Goal: Navigation & Orientation: Find specific page/section

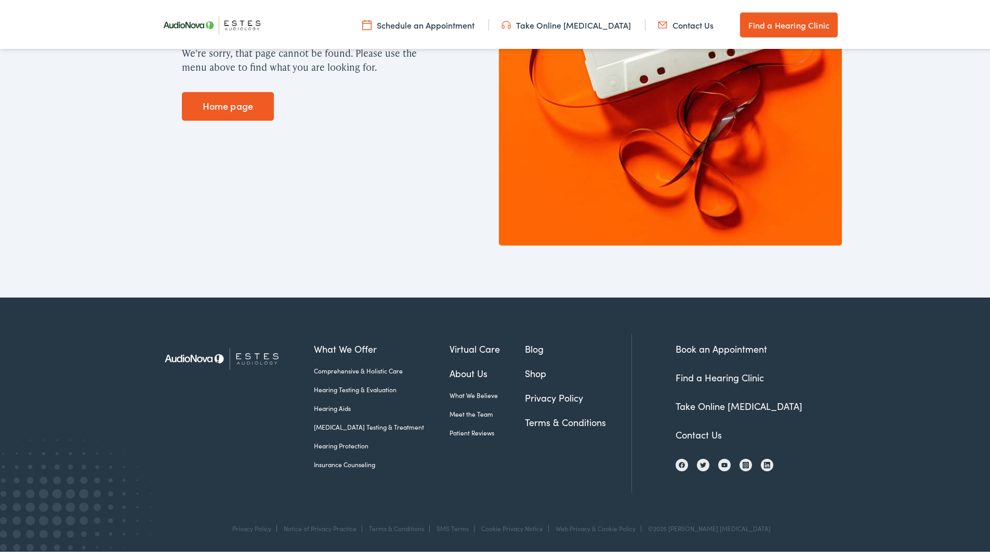
scroll to position [293, 0]
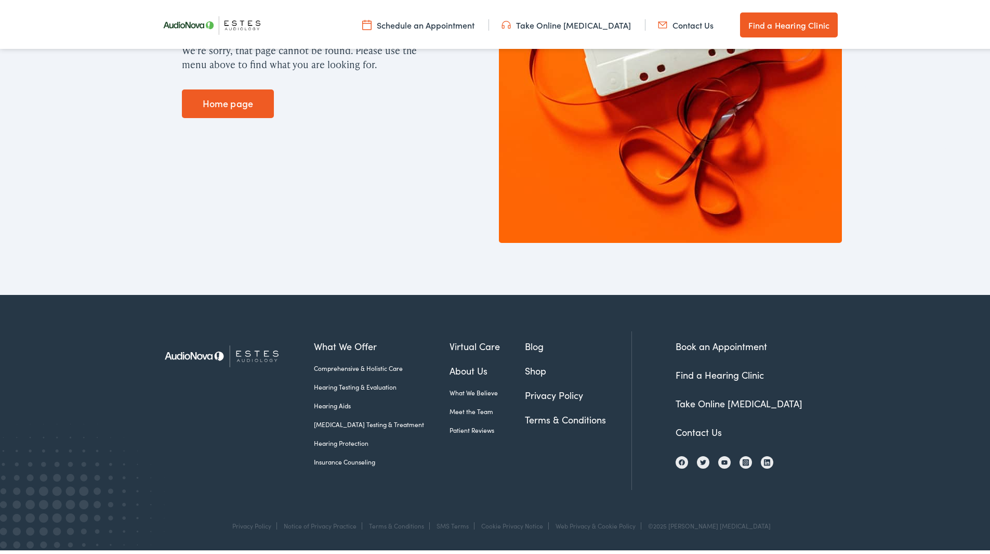
click at [455, 405] on link "Meet the Team" at bounding box center [488, 408] width 76 height 9
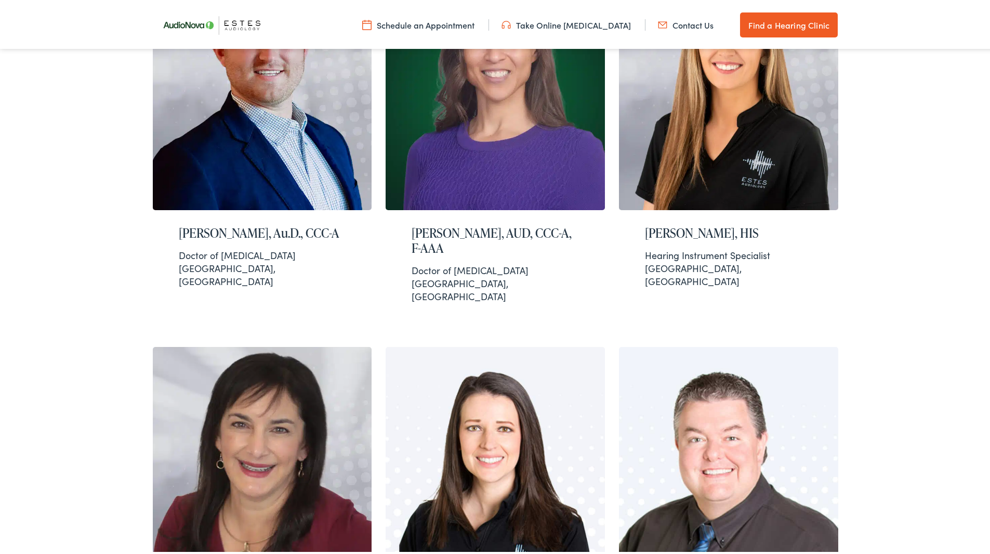
scroll to position [530, 0]
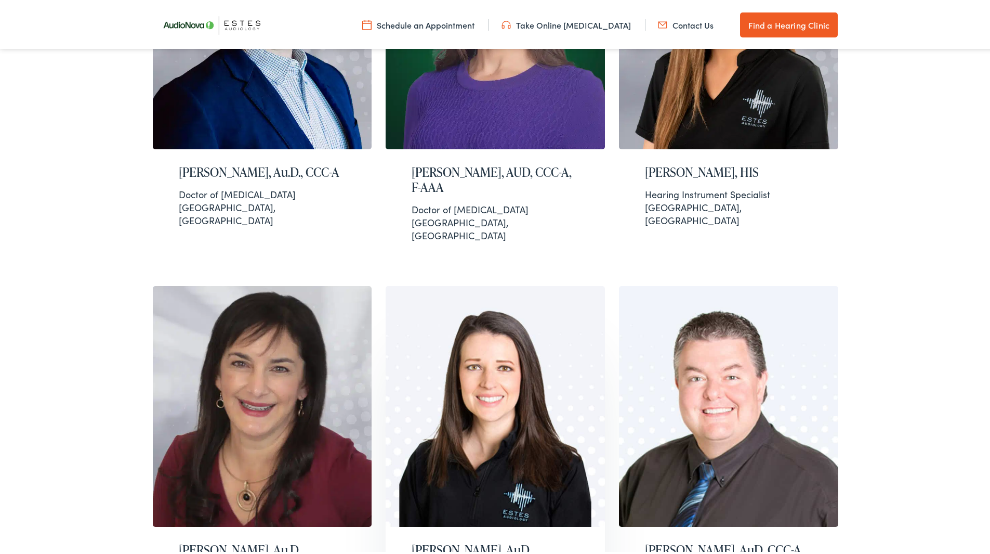
click at [502, 410] on img at bounding box center [495, 404] width 219 height 241
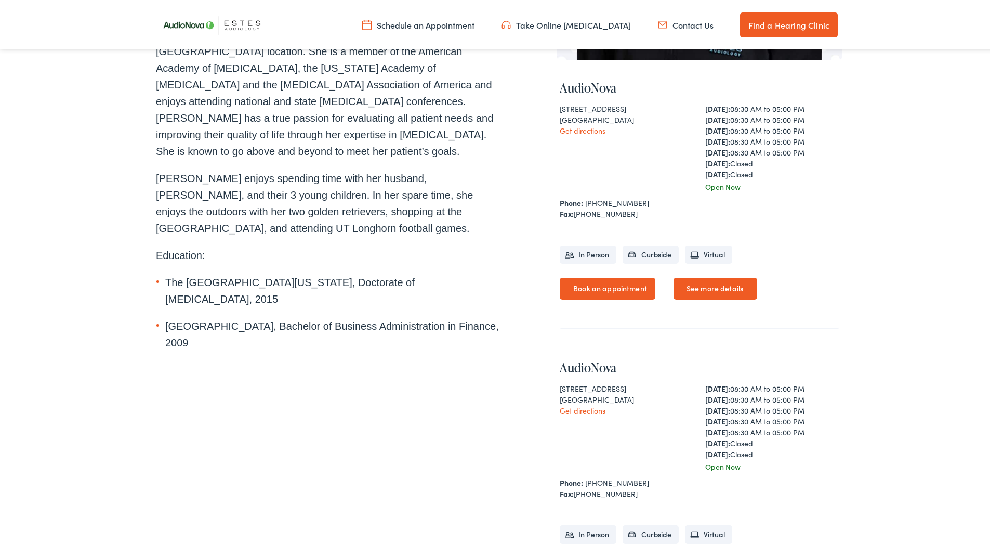
scroll to position [335, 0]
click at [49, 400] on div "Home » Team Members » [PERSON_NAME] [PERSON_NAME], AuD Audiologist Serving [GEO…" at bounding box center [499, 207] width 998 height 926
